Goal: Task Accomplishment & Management: Manage account settings

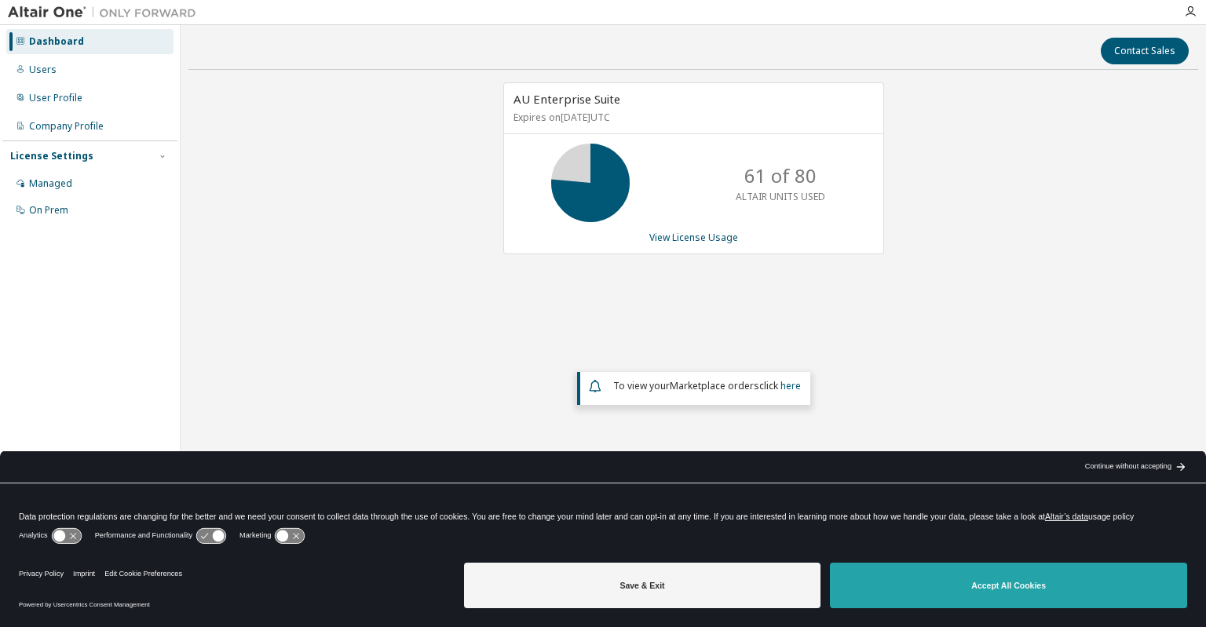
click at [933, 587] on button "Accept All Cookies" at bounding box center [1008, 586] width 357 height 46
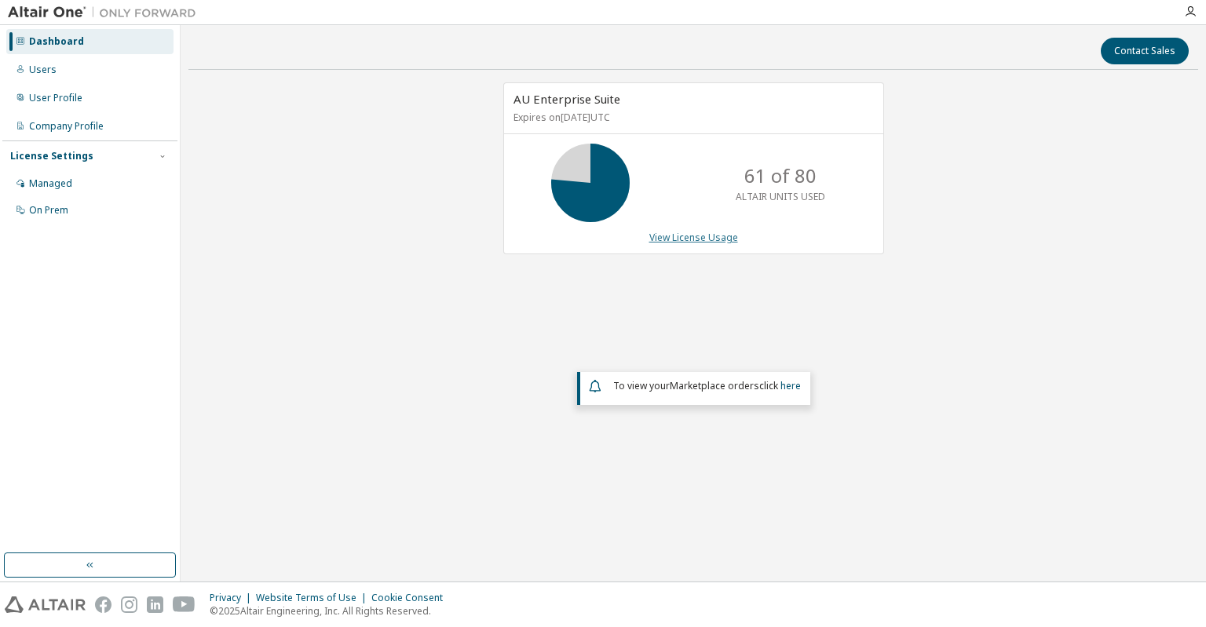
click at [669, 238] on link "View License Usage" at bounding box center [693, 237] width 89 height 13
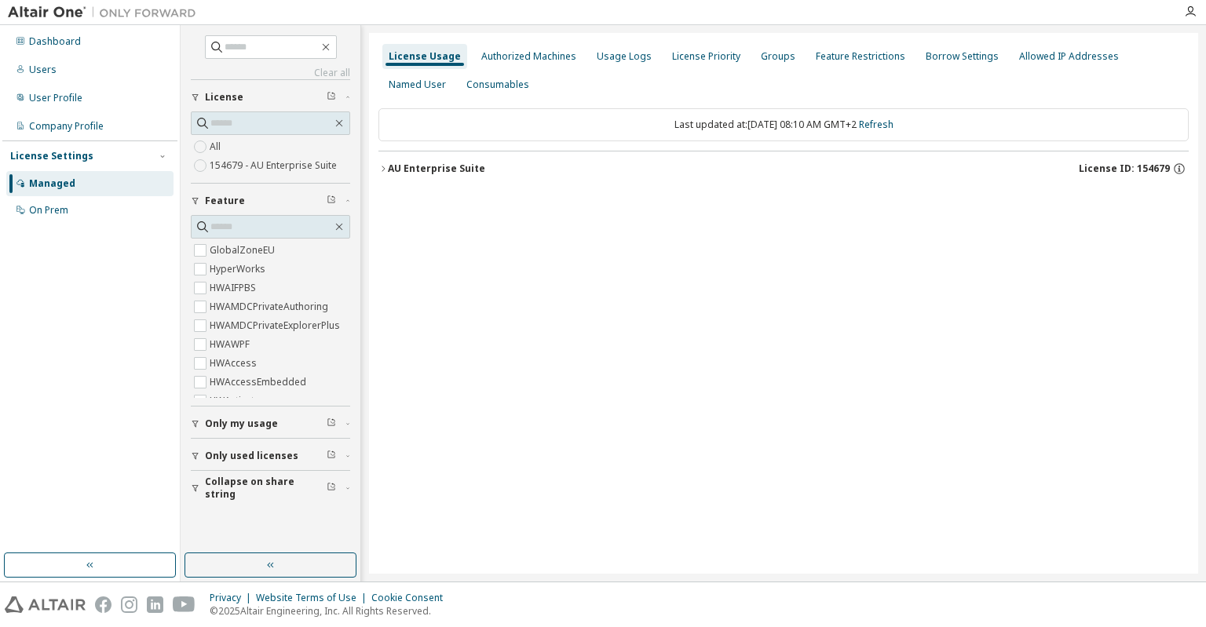
click at [382, 166] on icon "button" at bounding box center [382, 168] width 9 height 9
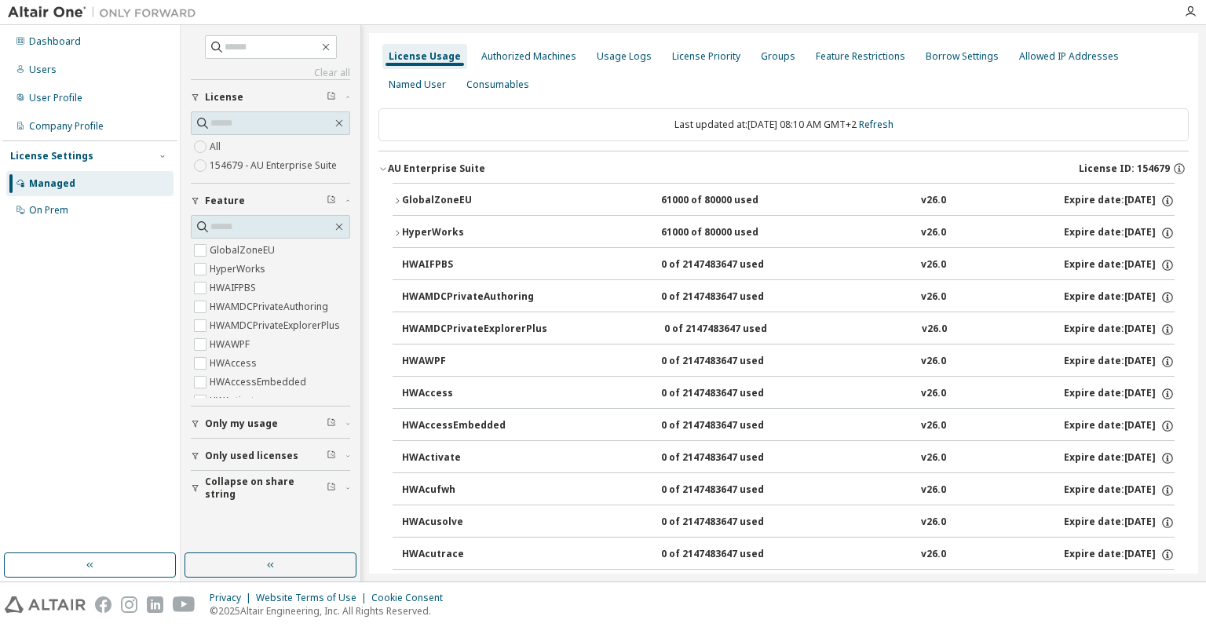
click at [404, 205] on div "GlobalZoneEU" at bounding box center [472, 201] width 141 height 14
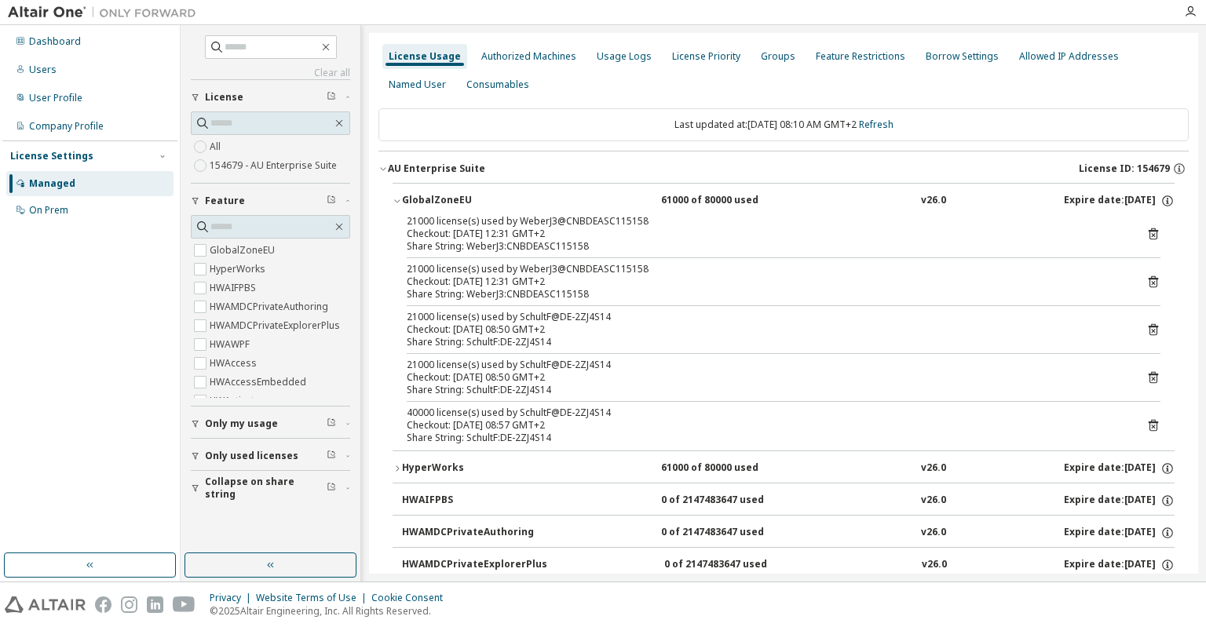
click at [1146, 279] on icon at bounding box center [1153, 282] width 14 height 14
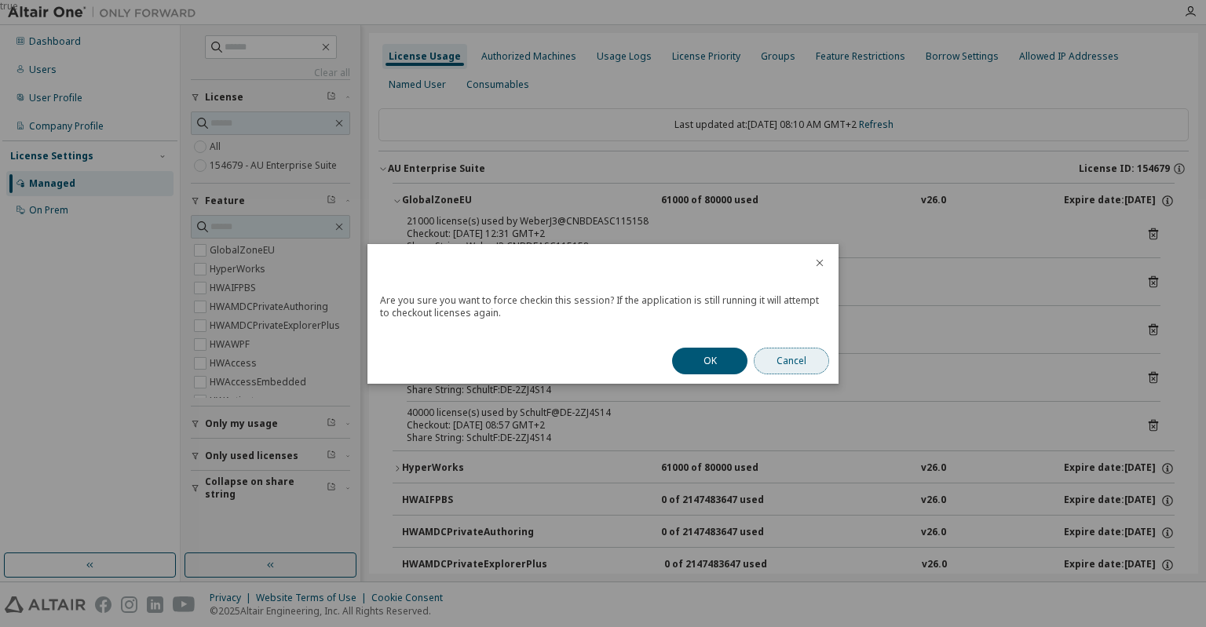
click at [776, 361] on button "Cancel" at bounding box center [791, 361] width 75 height 27
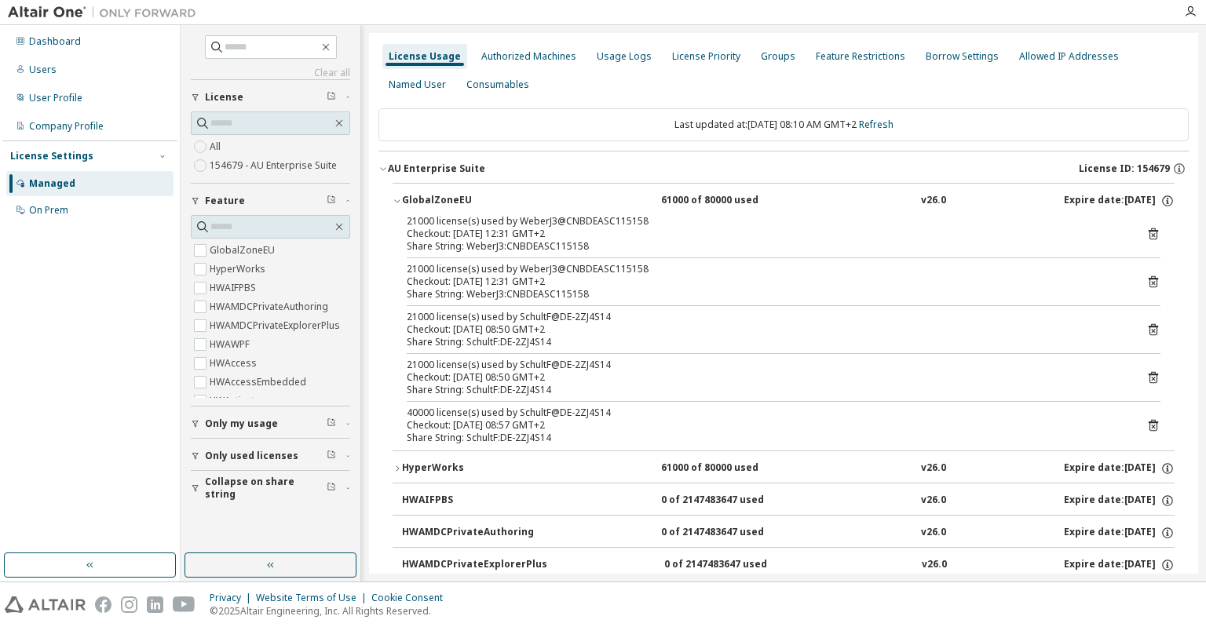
click at [1149, 277] on icon at bounding box center [1153, 282] width 9 height 12
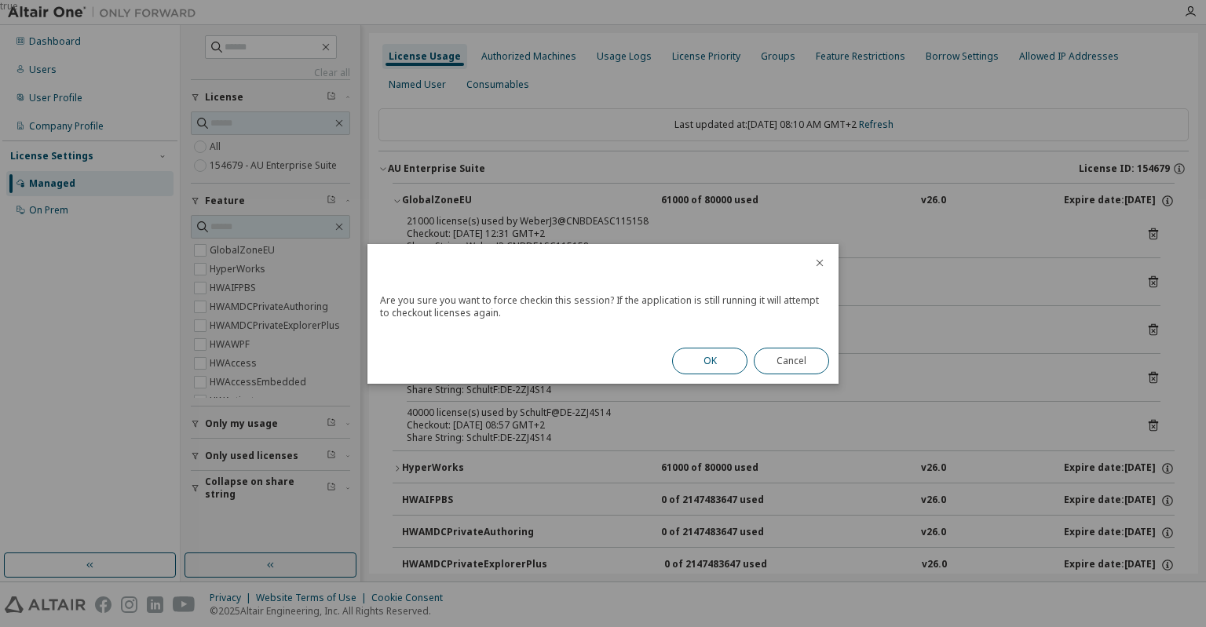
click at [711, 363] on button "OK" at bounding box center [709, 361] width 75 height 27
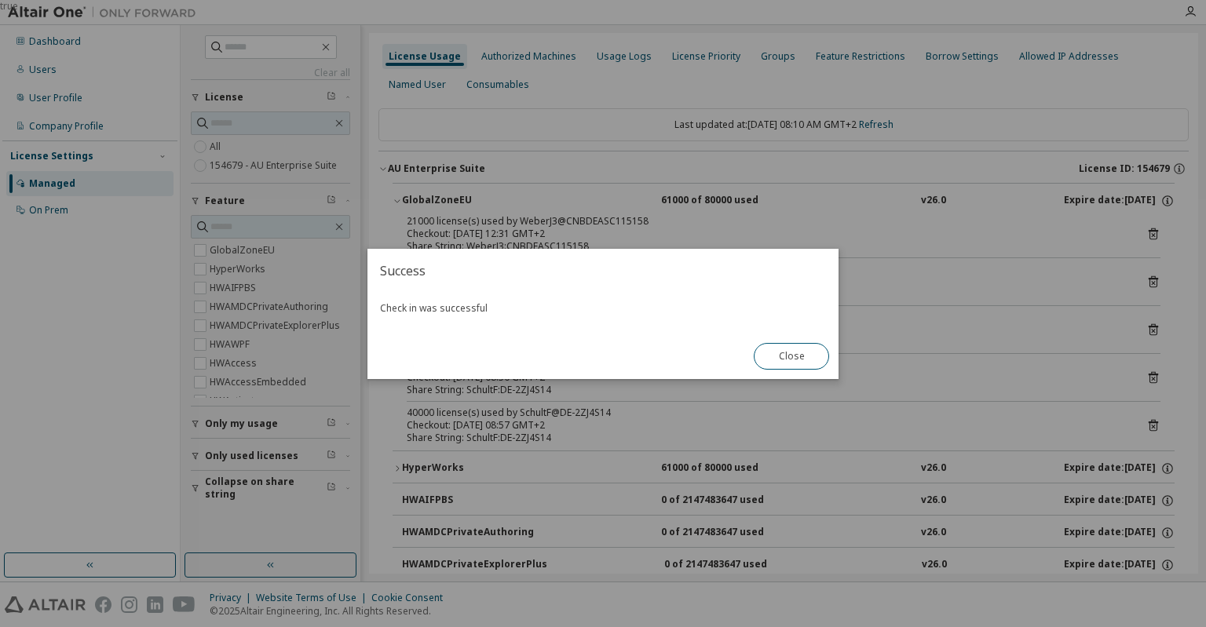
click at [799, 342] on div "Close" at bounding box center [791, 357] width 94 height 46
click at [809, 360] on button "Close" at bounding box center [791, 356] width 75 height 27
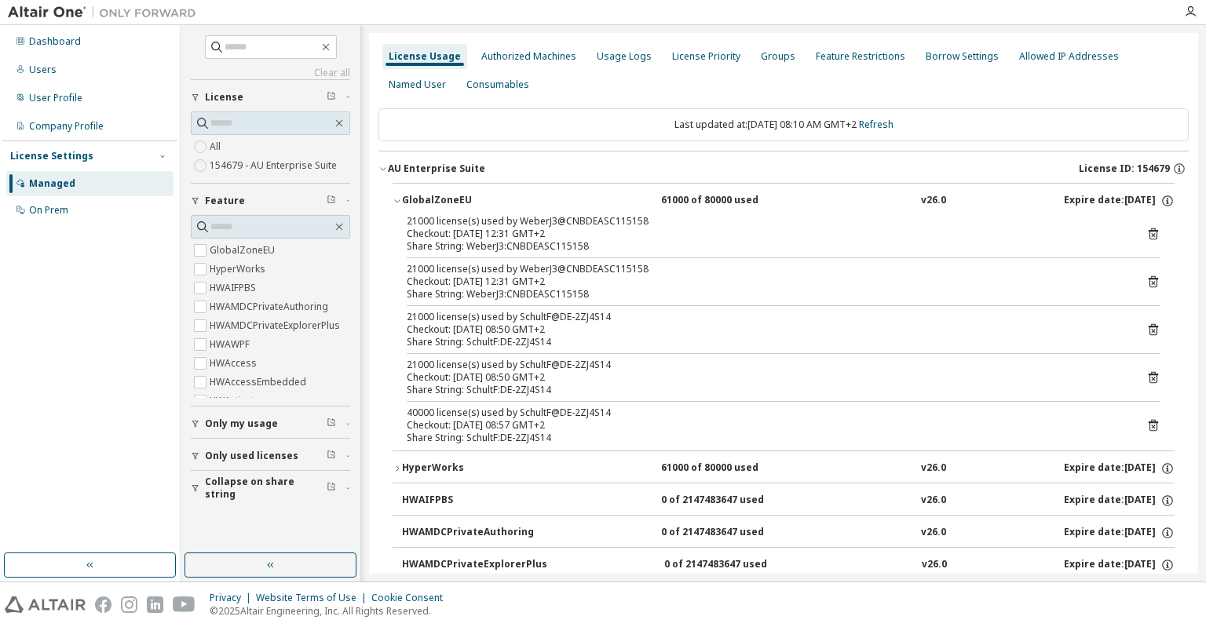
click at [1146, 232] on icon at bounding box center [1153, 234] width 14 height 14
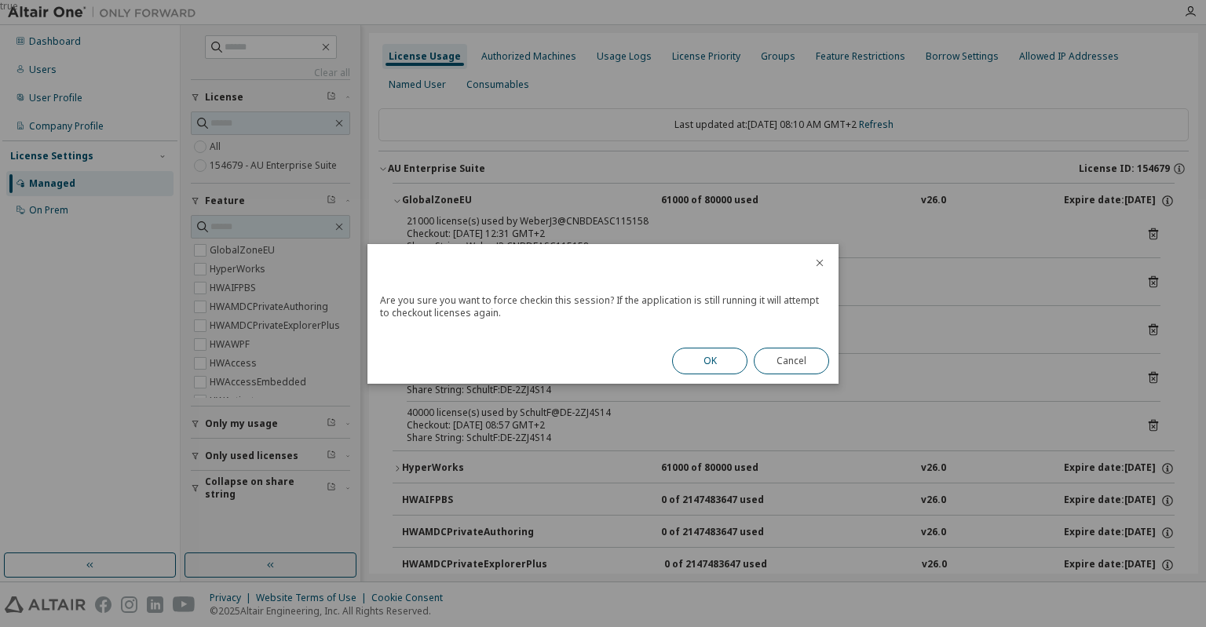
click at [711, 357] on button "OK" at bounding box center [709, 361] width 75 height 27
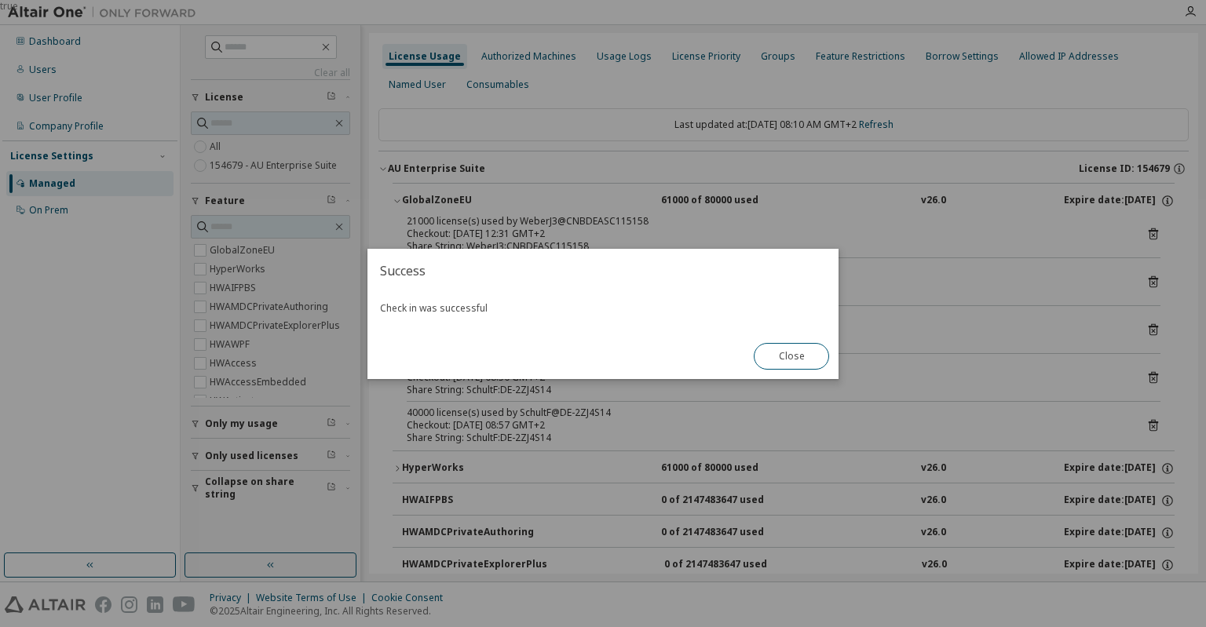
click at [776, 360] on button "Close" at bounding box center [791, 356] width 75 height 27
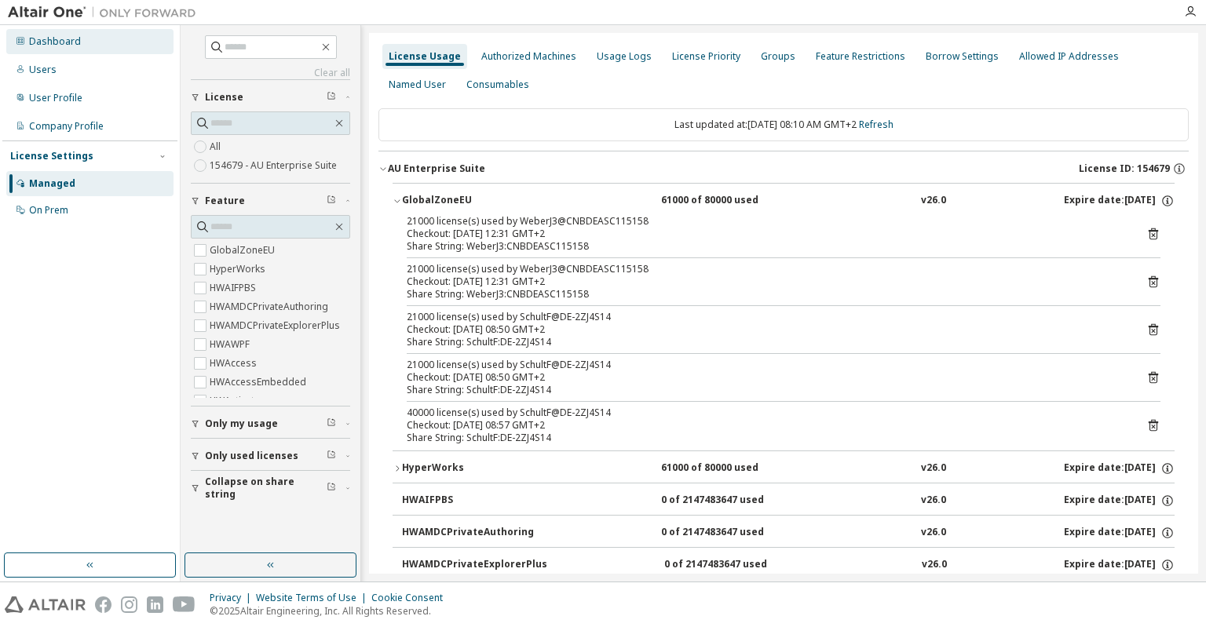
click at [31, 53] on div "Dashboard" at bounding box center [89, 41] width 167 height 25
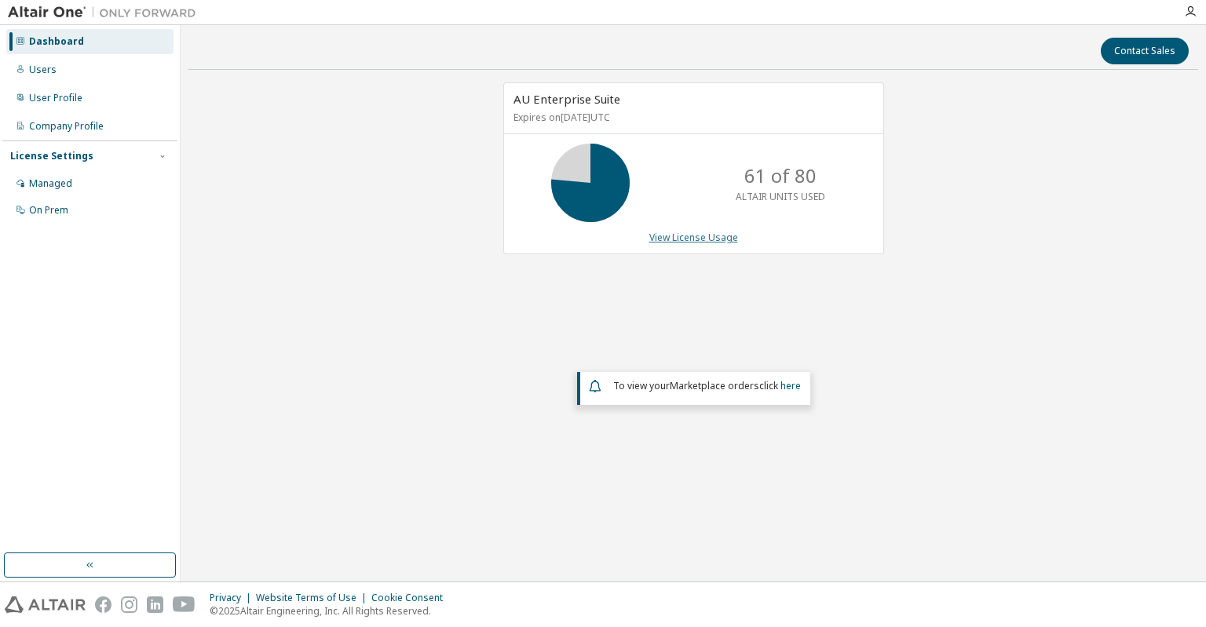
click at [697, 236] on link "View License Usage" at bounding box center [693, 237] width 89 height 13
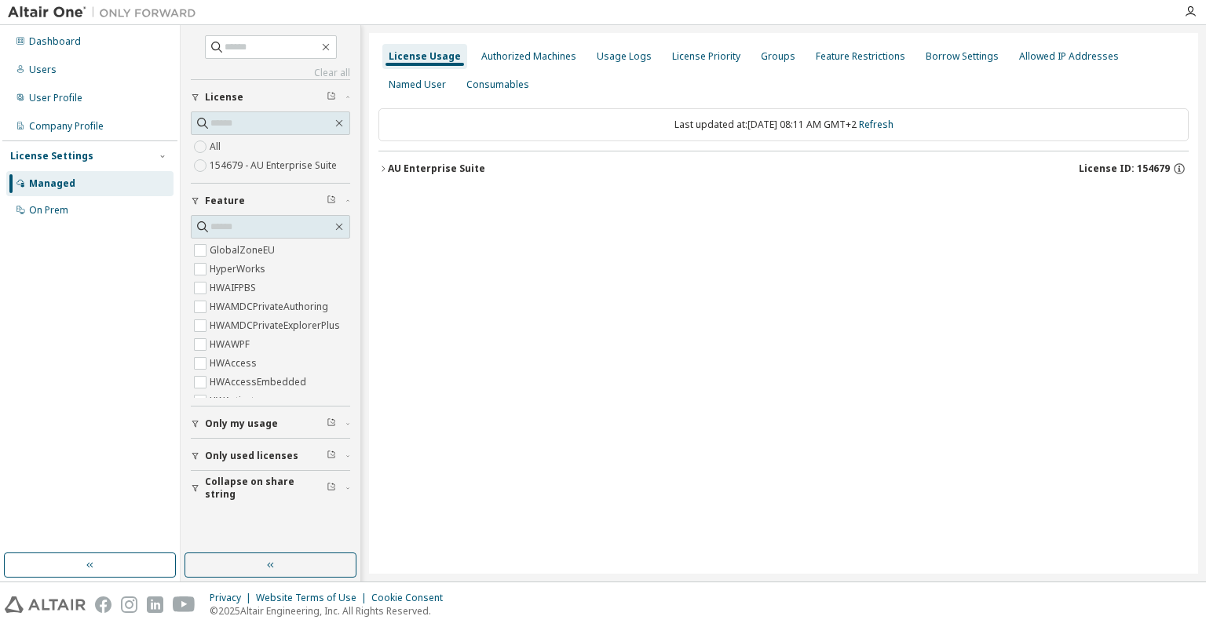
click at [377, 173] on div "License Usage Authorized Machines Usage Logs License Priority Groups Feature Re…" at bounding box center [783, 303] width 829 height 541
click at [386, 167] on icon "button" at bounding box center [382, 168] width 9 height 9
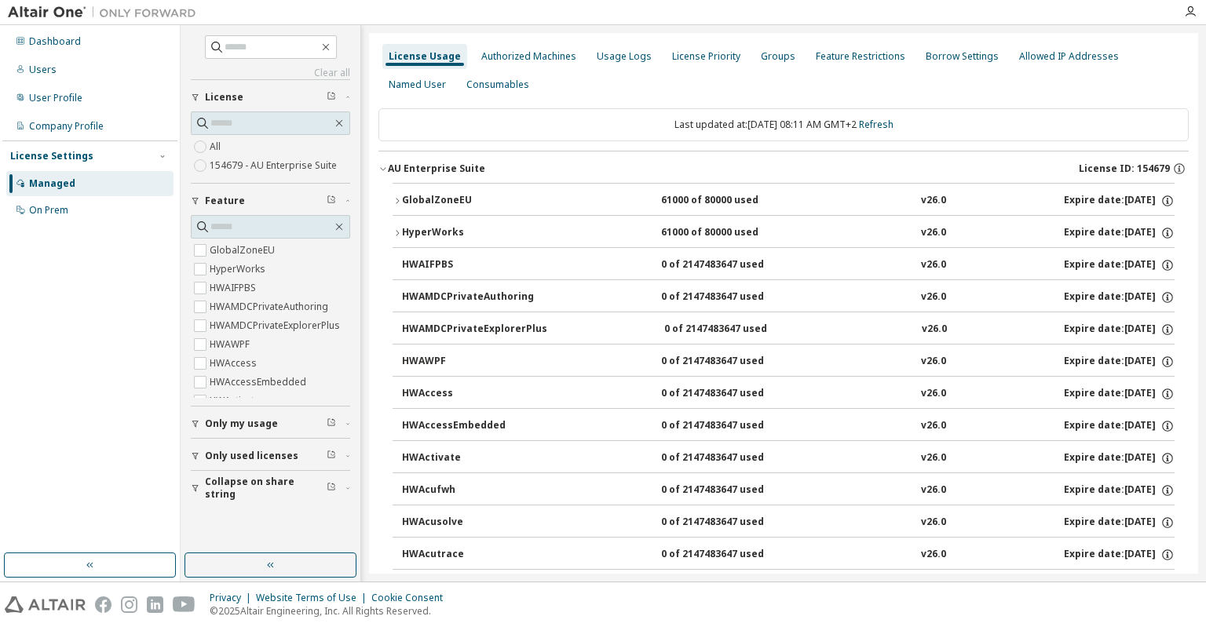
click at [407, 197] on div "GlobalZoneEU" at bounding box center [472, 201] width 141 height 14
